Goal: Check status: Check status

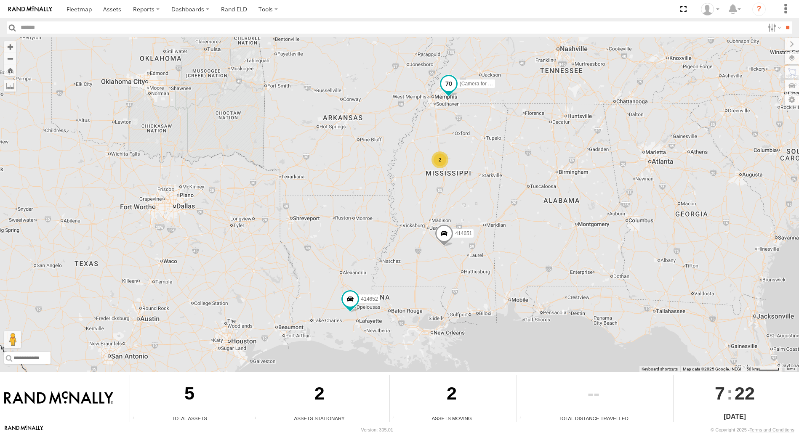
click at [446, 84] on span at bounding box center [448, 83] width 15 height 15
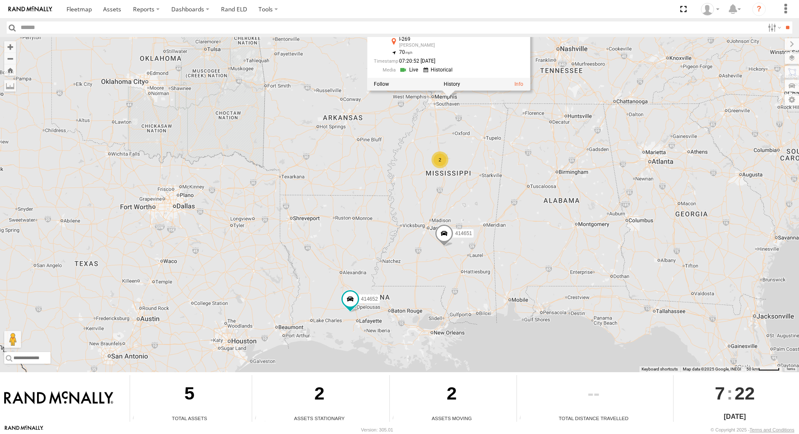
click at [404, 73] on link at bounding box center [409, 70] width 21 height 8
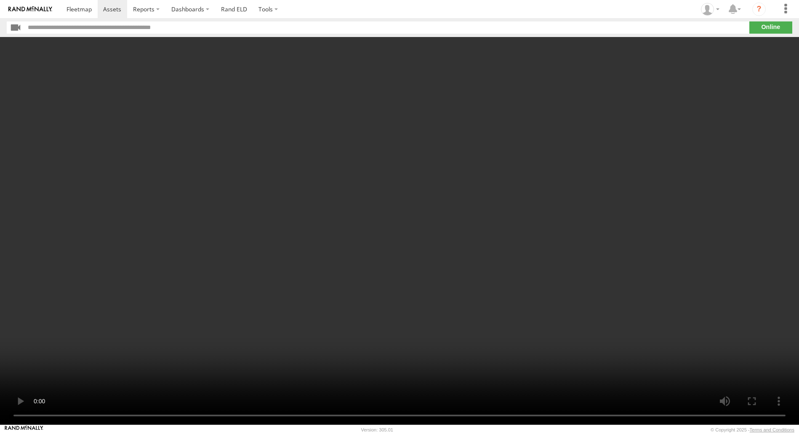
click at [337, 298] on video at bounding box center [399, 231] width 799 height 388
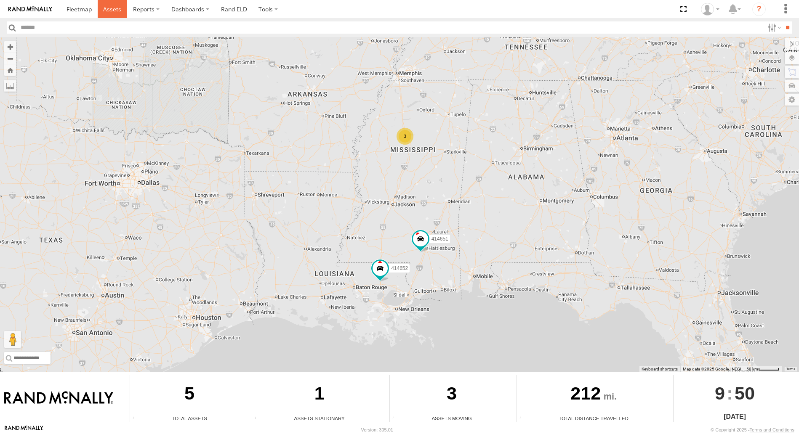
click at [113, 11] on span at bounding box center [112, 9] width 18 height 8
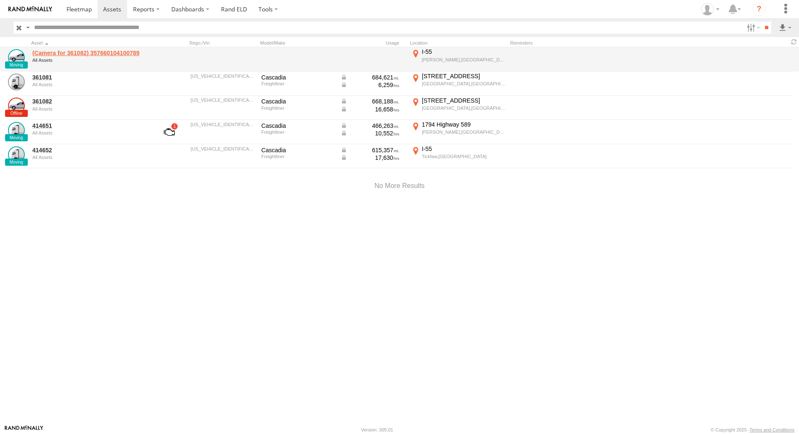
click at [74, 53] on link "(Camera for 361082) 357660104100789" at bounding box center [89, 53] width 115 height 8
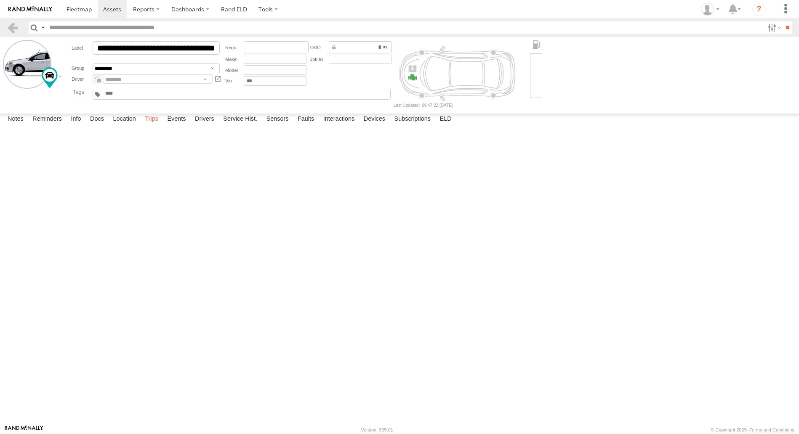
click at [149, 125] on label "Trips" at bounding box center [152, 120] width 22 height 12
click at [130, 125] on label "Location" at bounding box center [125, 120] width 32 height 12
click at [82, 8] on span at bounding box center [78, 9] width 25 height 8
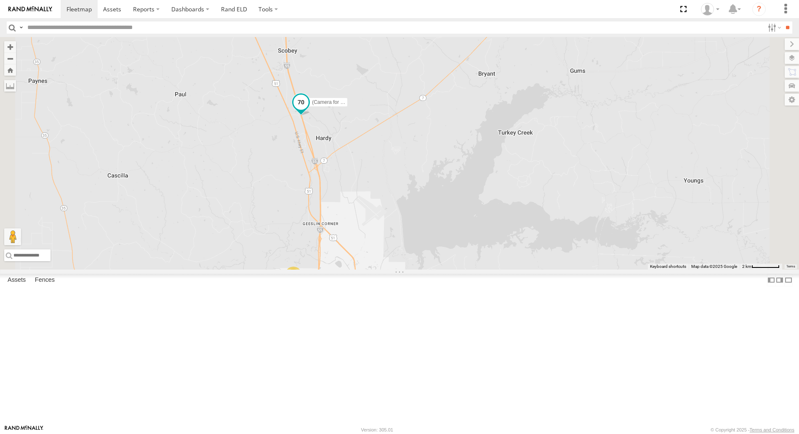
click at [308, 109] on span at bounding box center [300, 101] width 15 height 15
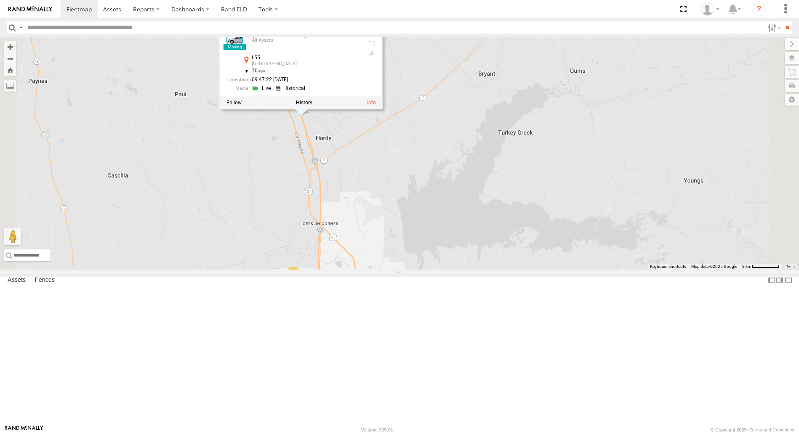
click at [273, 93] on link at bounding box center [262, 89] width 21 height 8
